Goal: Transaction & Acquisition: Purchase product/service

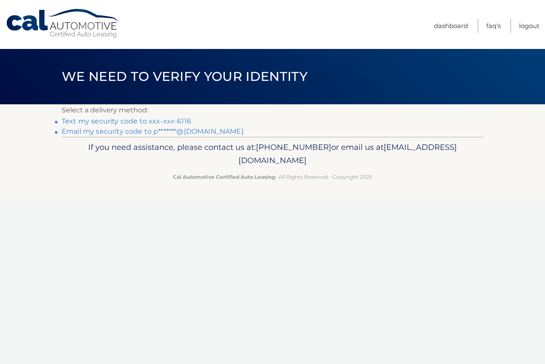
click at [160, 121] on link "Text my security code to xxx-xxx-6116" at bounding box center [126, 121] width 129 height 8
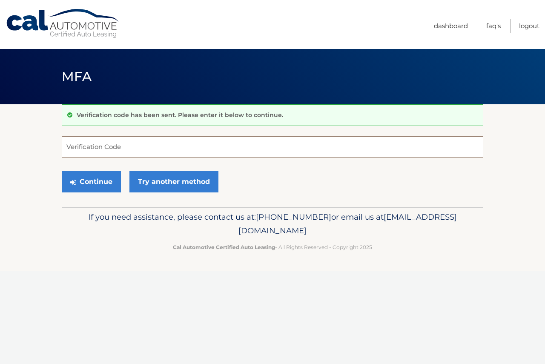
click at [107, 148] on input "Verification Code" at bounding box center [272, 146] width 421 height 21
type input "146709"
click at [83, 183] on button "Continue" at bounding box center [91, 181] width 59 height 21
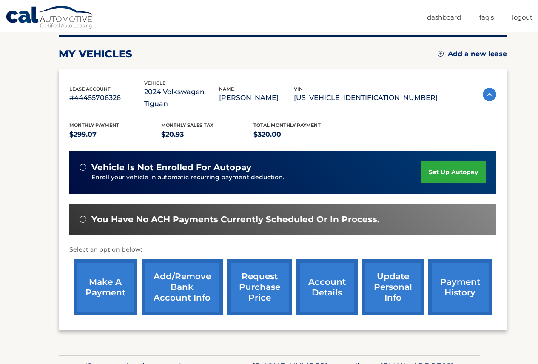
scroll to position [128, 0]
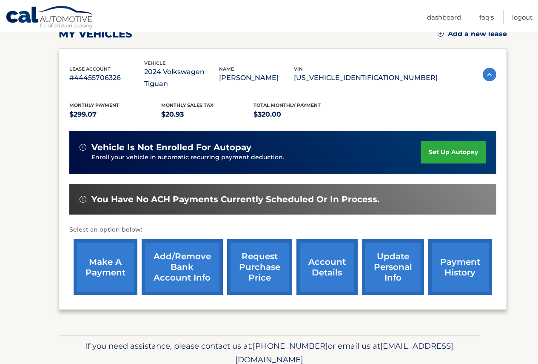
click at [118, 240] on link "make a payment" at bounding box center [106, 267] width 64 height 56
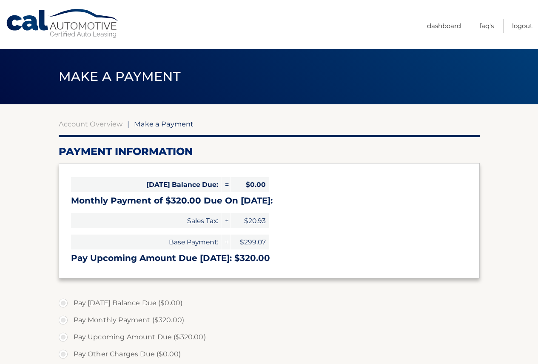
select select "ODQ5YThhZGQtODBhMi00OTM3LTliNTYtMmM4YmQxZDZkZDkx"
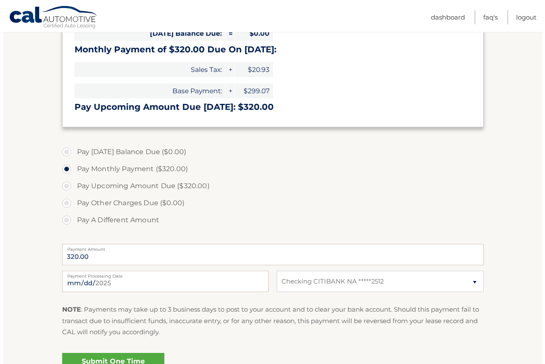
scroll to position [170, 0]
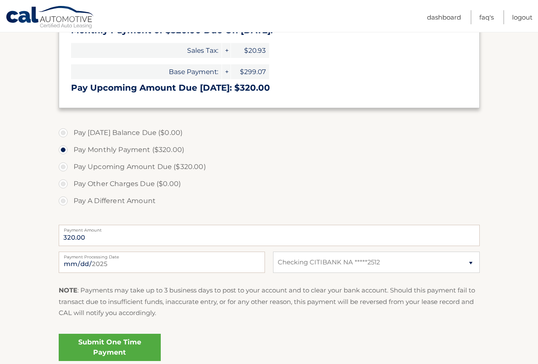
click at [93, 343] on link "Submit One Time Payment" at bounding box center [110, 347] width 102 height 27
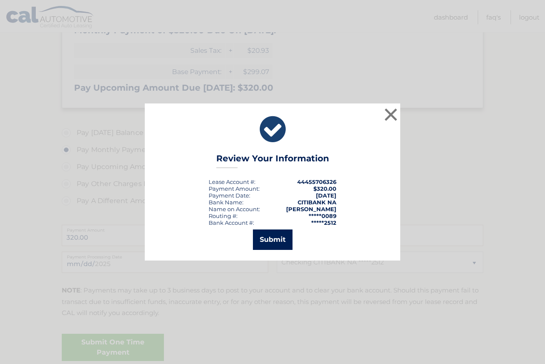
click at [285, 238] on button "Submit" at bounding box center [273, 239] width 40 height 20
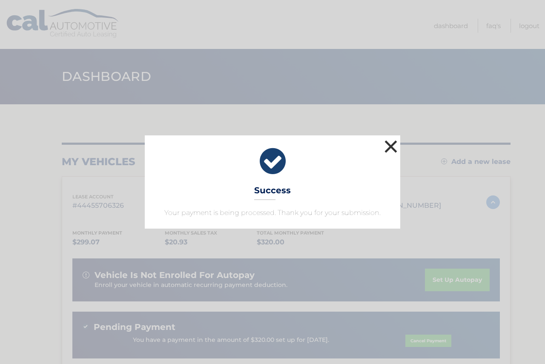
click at [386, 143] on button "×" at bounding box center [390, 146] width 17 height 17
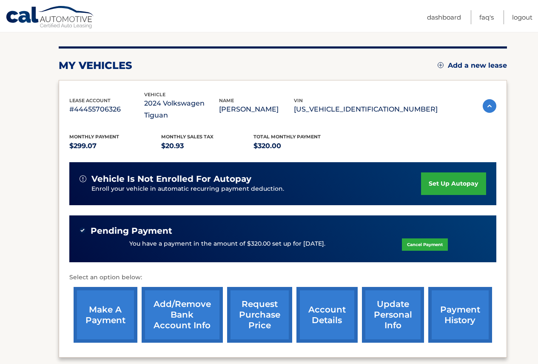
scroll to position [83, 0]
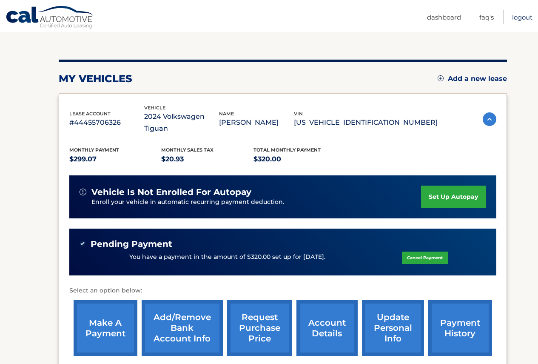
click at [522, 15] on link "Logout" at bounding box center [522, 17] width 20 height 14
